Goal: Find specific page/section: Find specific page/section

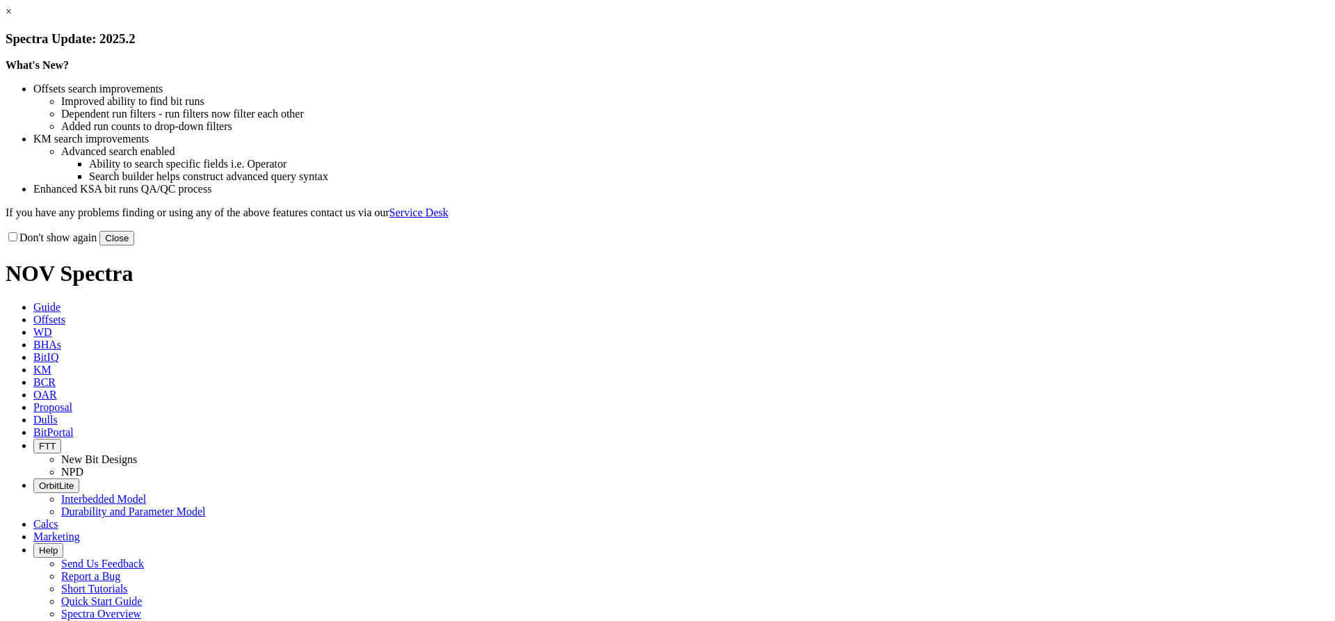
drag, startPoint x: 978, startPoint y: 116, endPoint x: 958, endPoint y: 111, distance: 20.9
click at [12, 17] on link "×" at bounding box center [9, 12] width 6 height 12
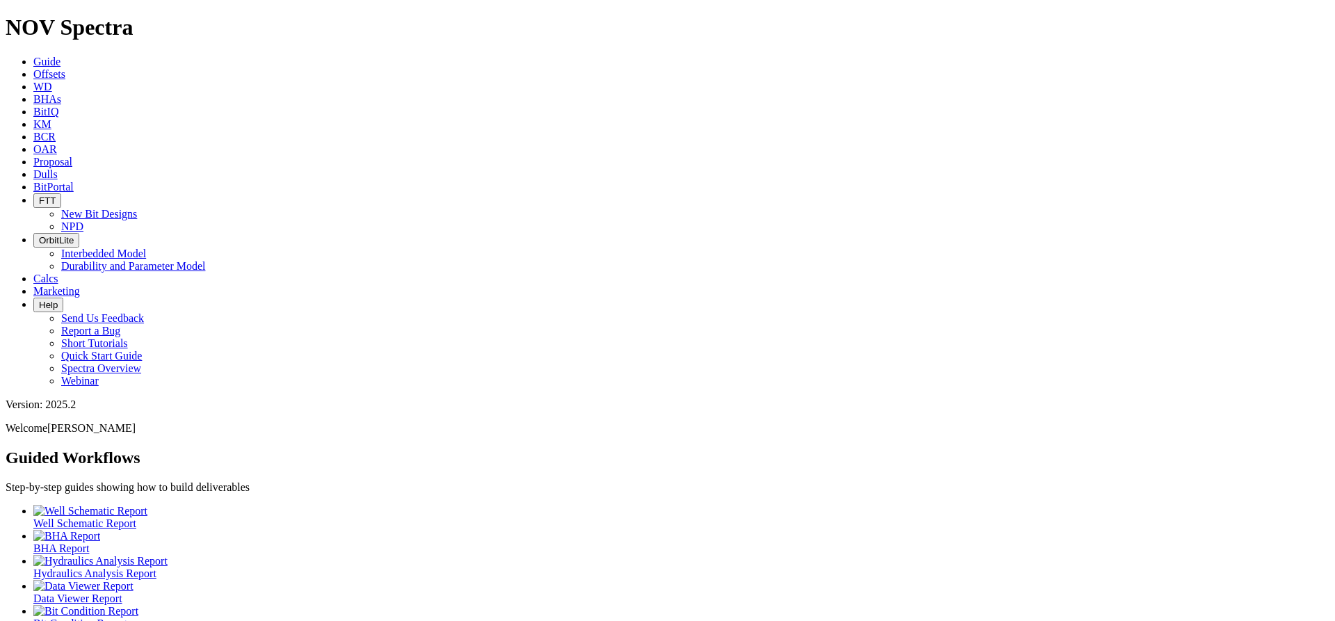
click at [33, 168] on icon at bounding box center [33, 174] width 0 height 12
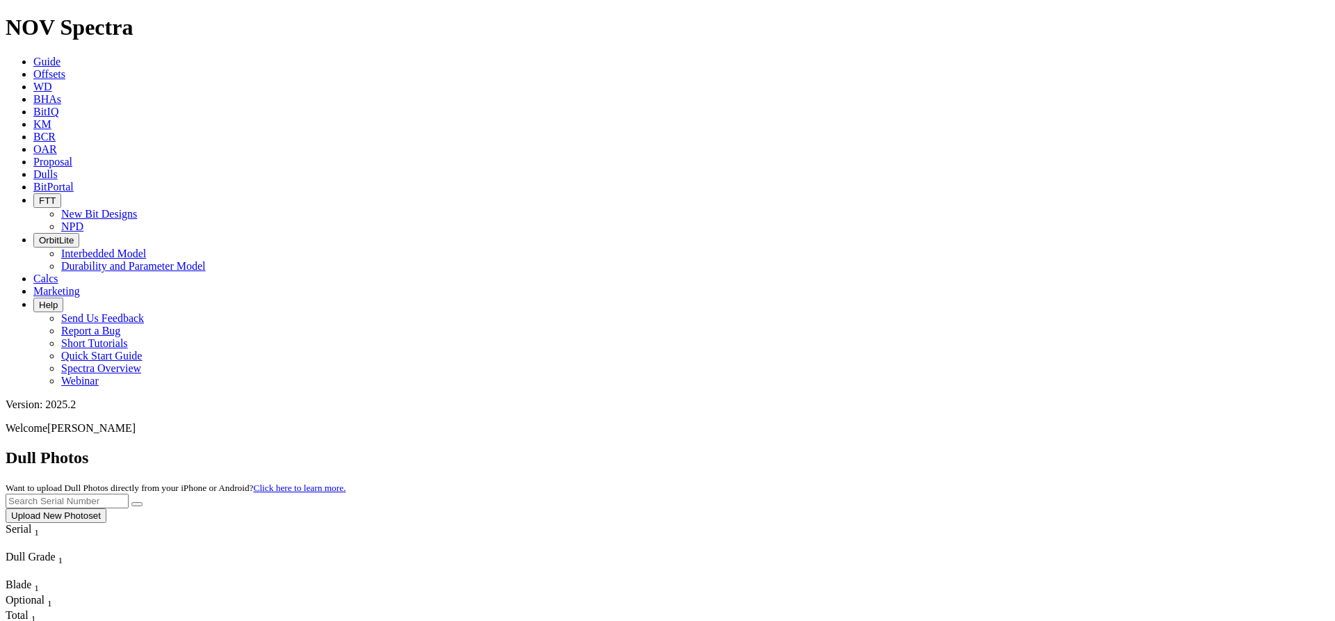
drag, startPoint x: 1073, startPoint y: 65, endPoint x: 1025, endPoint y: 61, distance: 48.1
click at [129, 493] on input "text" at bounding box center [67, 500] width 123 height 15
click at [131, 502] on button "submit" at bounding box center [136, 504] width 11 height 4
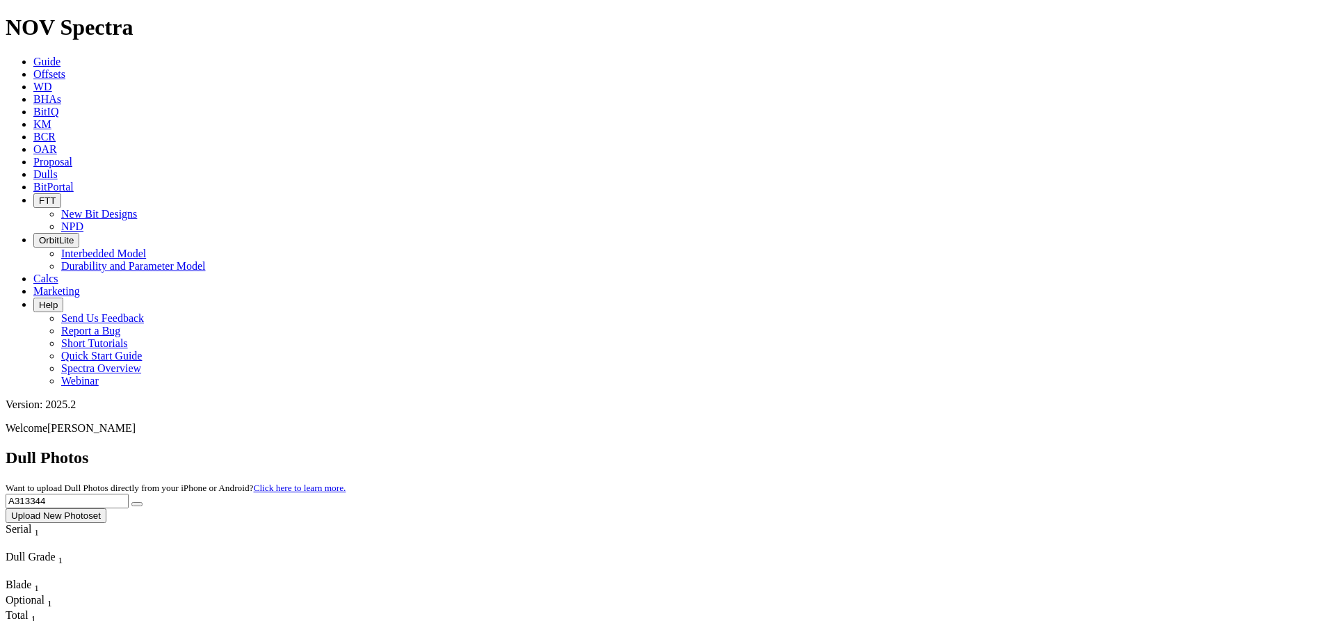
drag, startPoint x: 1054, startPoint y: 65, endPoint x: 1022, endPoint y: 66, distance: 32.0
click at [129, 493] on input "A313344" at bounding box center [67, 500] width 123 height 15
type input "A314487"
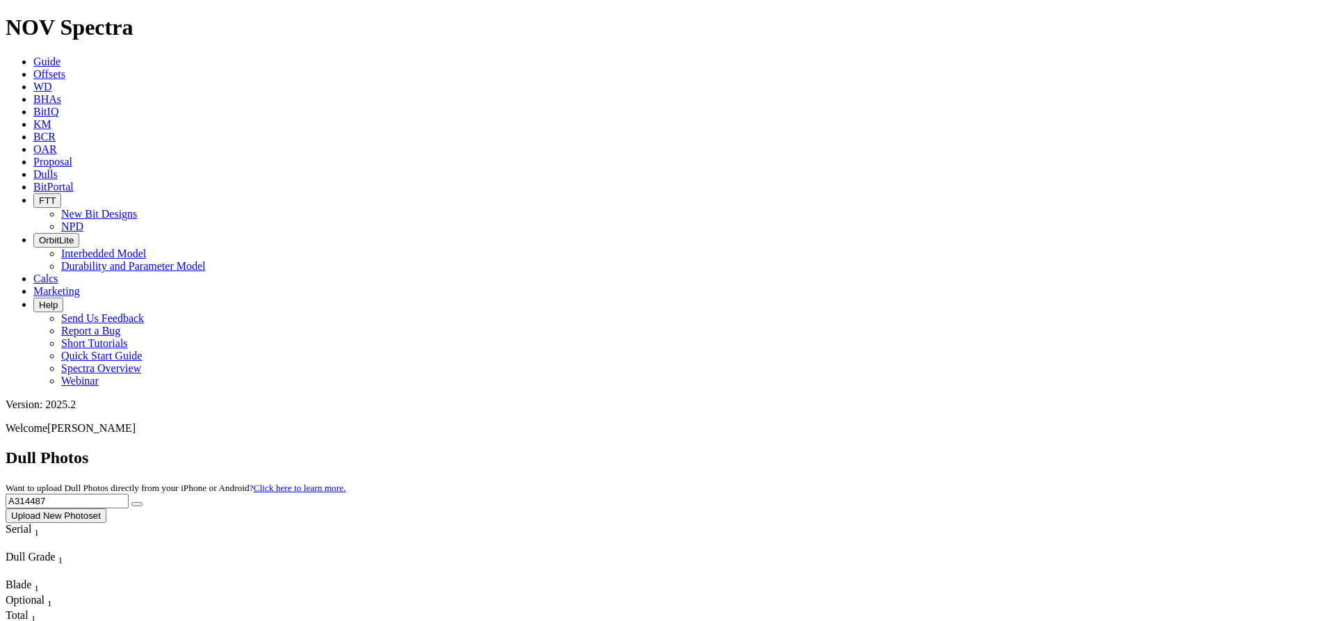
click at [131, 502] on button "submit" at bounding box center [136, 504] width 11 height 4
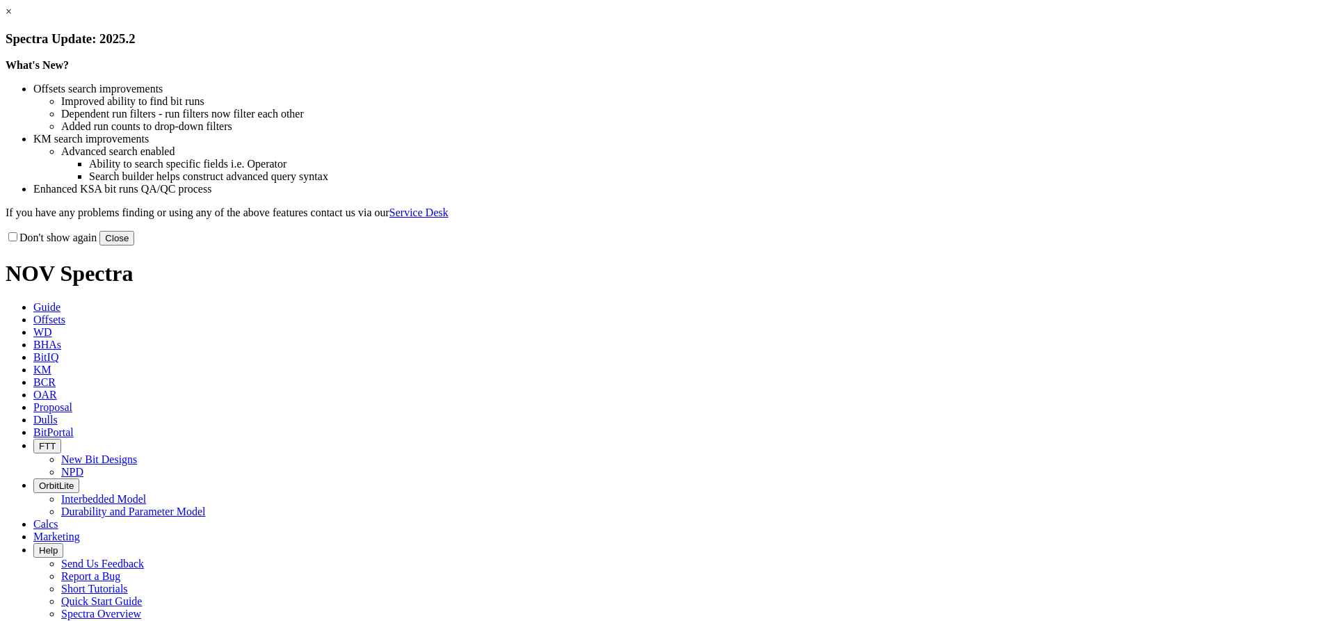
click at [12, 17] on link "×" at bounding box center [9, 12] width 6 height 12
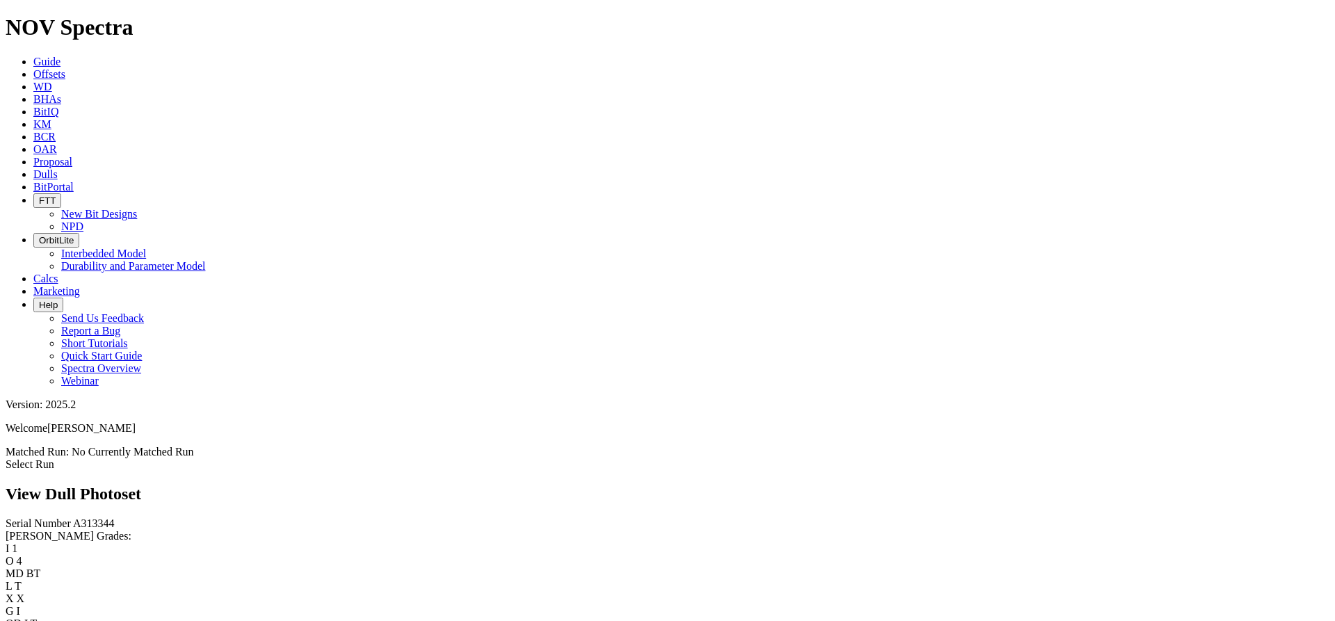
scroll to position [2085, 0]
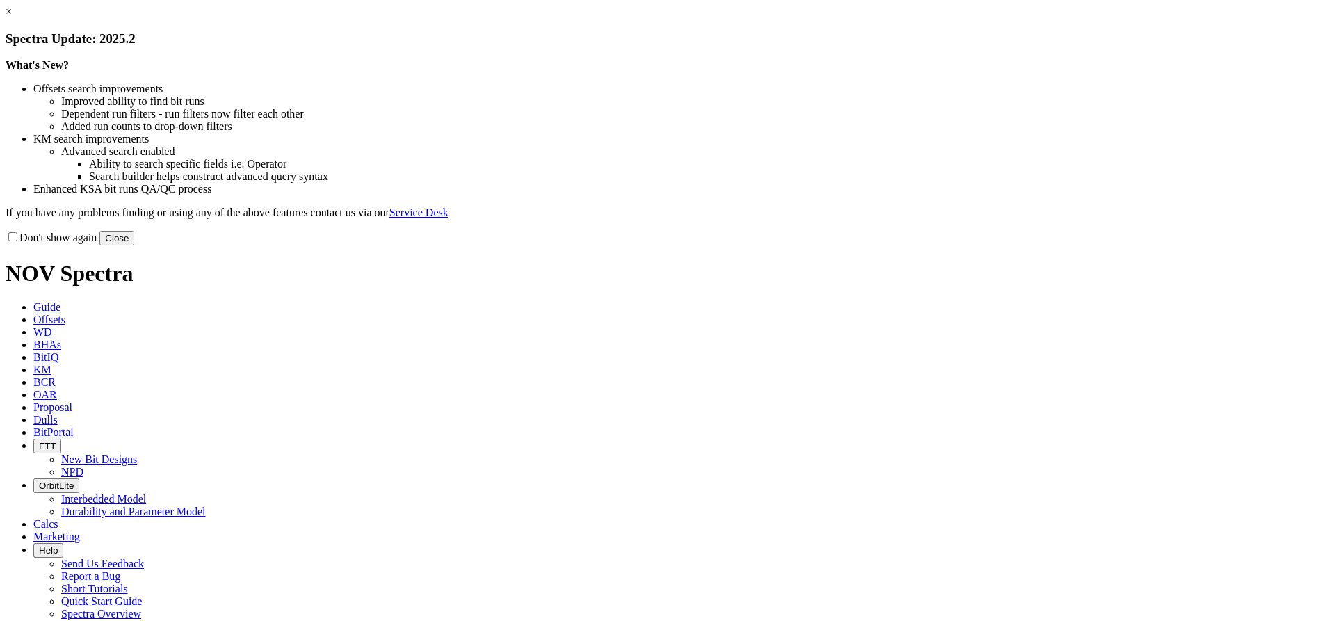
click at [12, 17] on link "×" at bounding box center [9, 12] width 6 height 12
